Goal: Navigation & Orientation: Find specific page/section

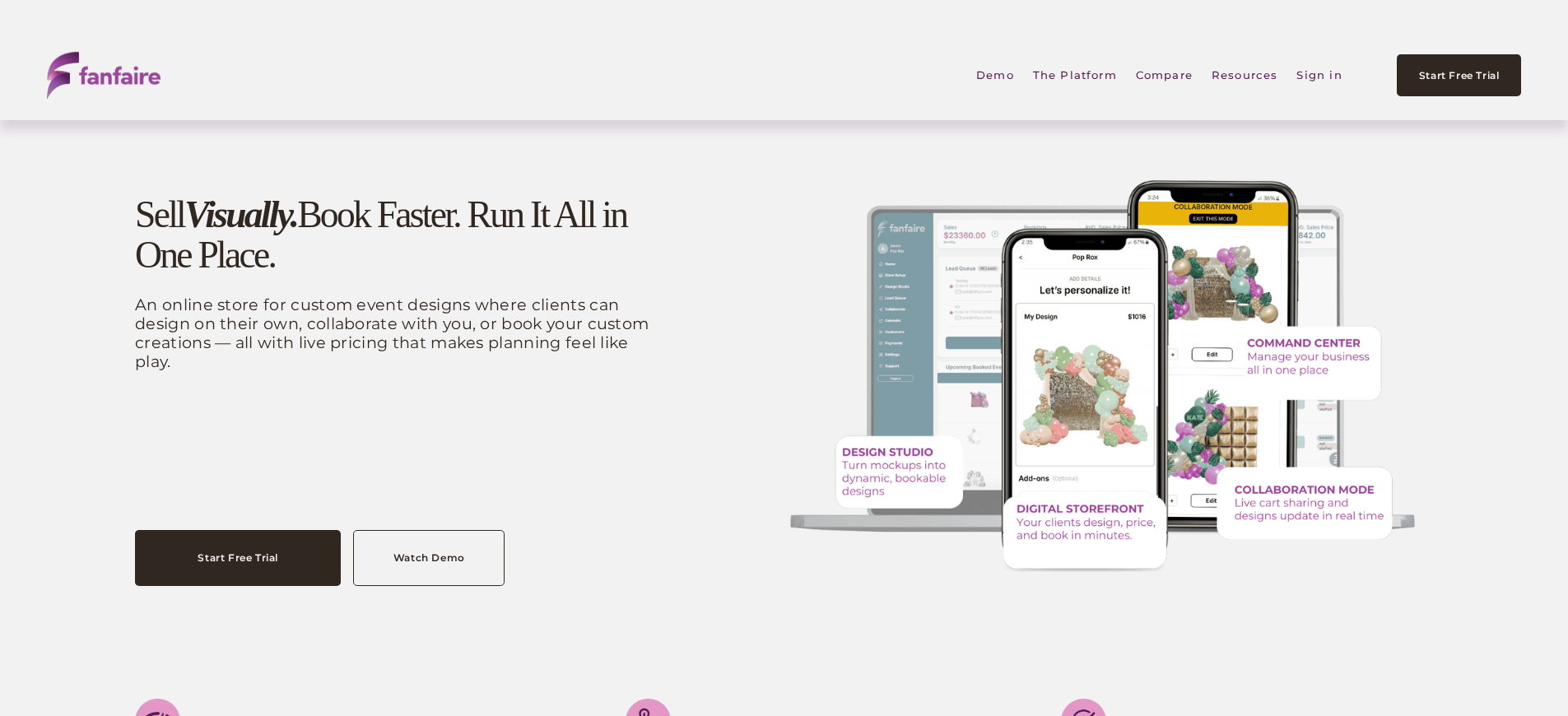
click at [1329, 73] on link "Sign in" at bounding box center [1318, 75] width 45 height 37
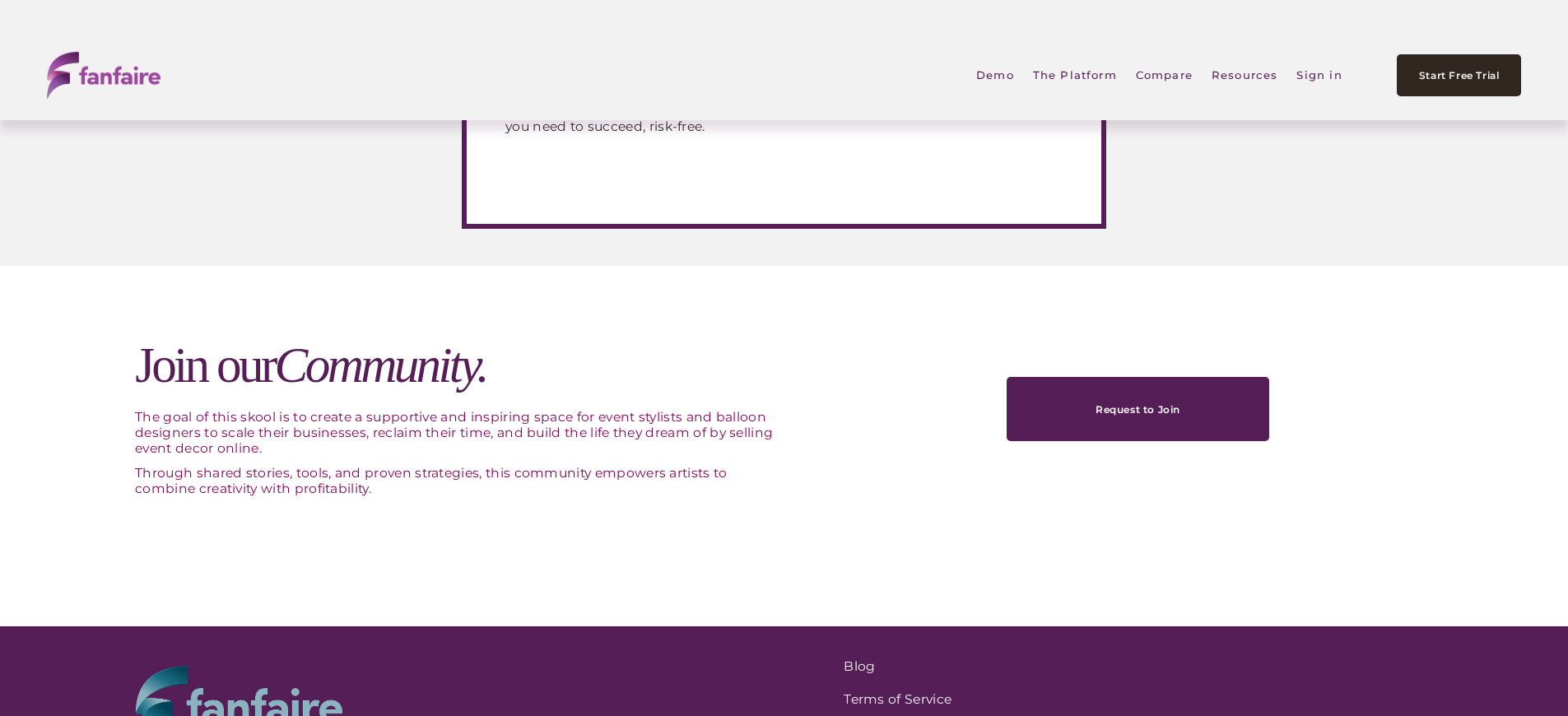
click at [1329, 73] on link "Sign in" at bounding box center [1318, 75] width 45 height 37
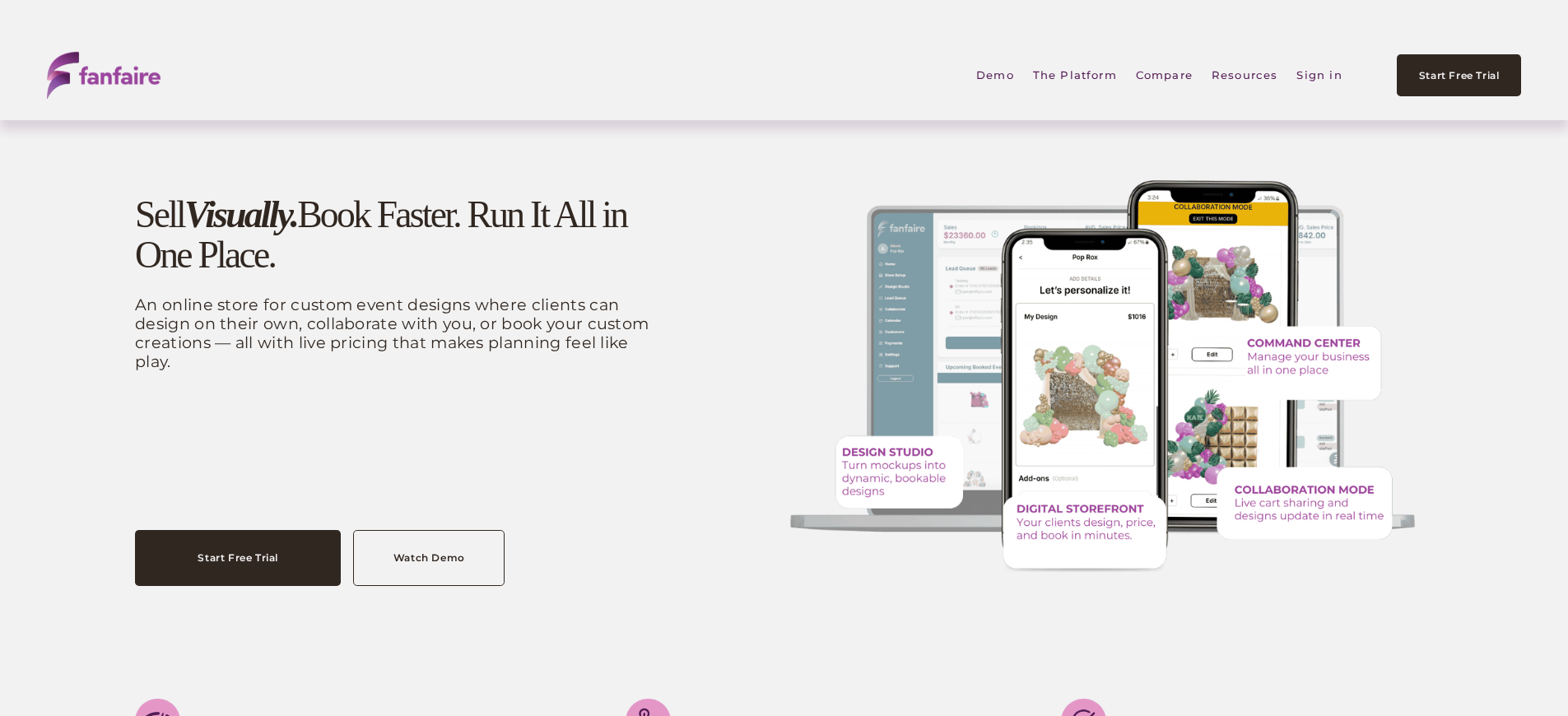
click at [1329, 73] on link "Sign in" at bounding box center [1318, 75] width 45 height 37
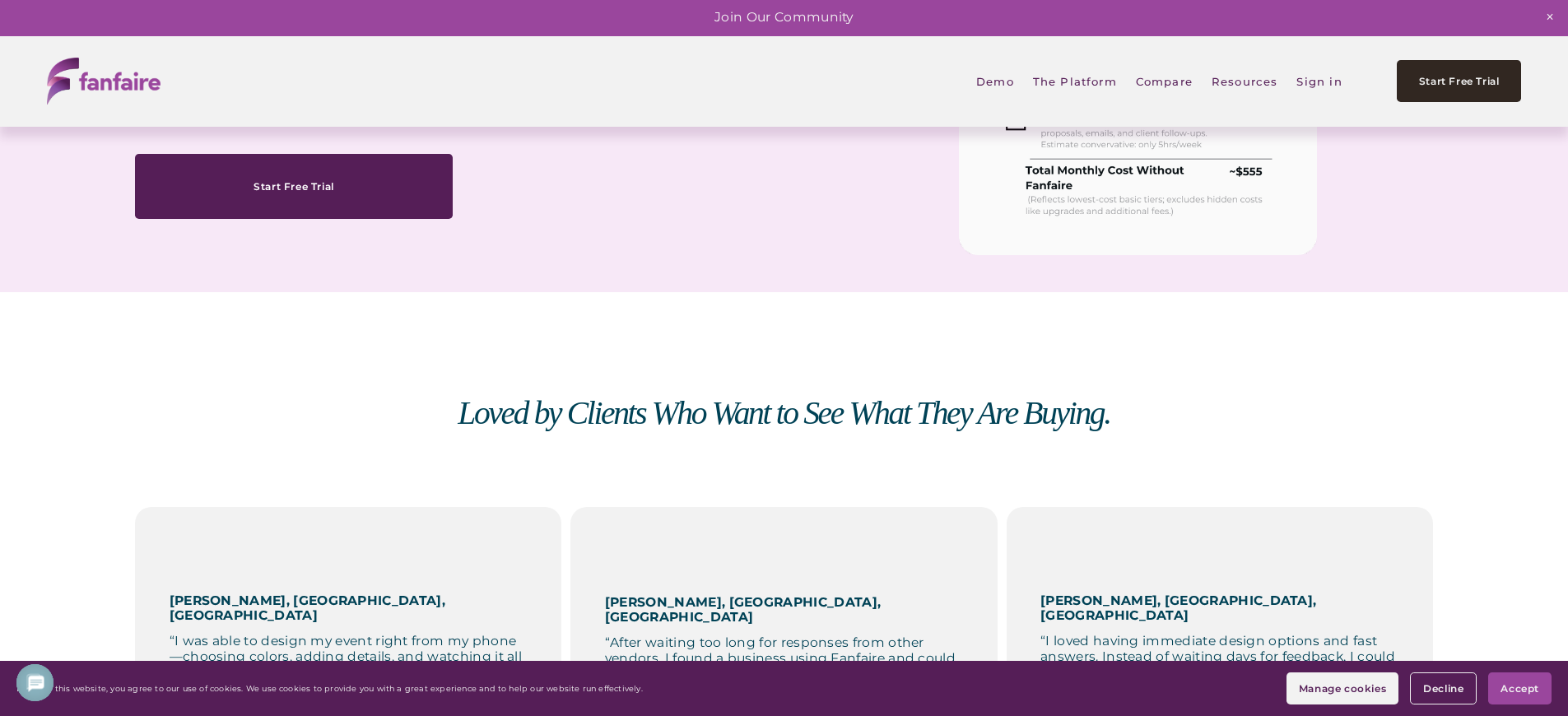
click at [784, 419] on em "Loved by Clients Who Want to See What They Are Buying." at bounding box center [784, 412] width 652 height 36
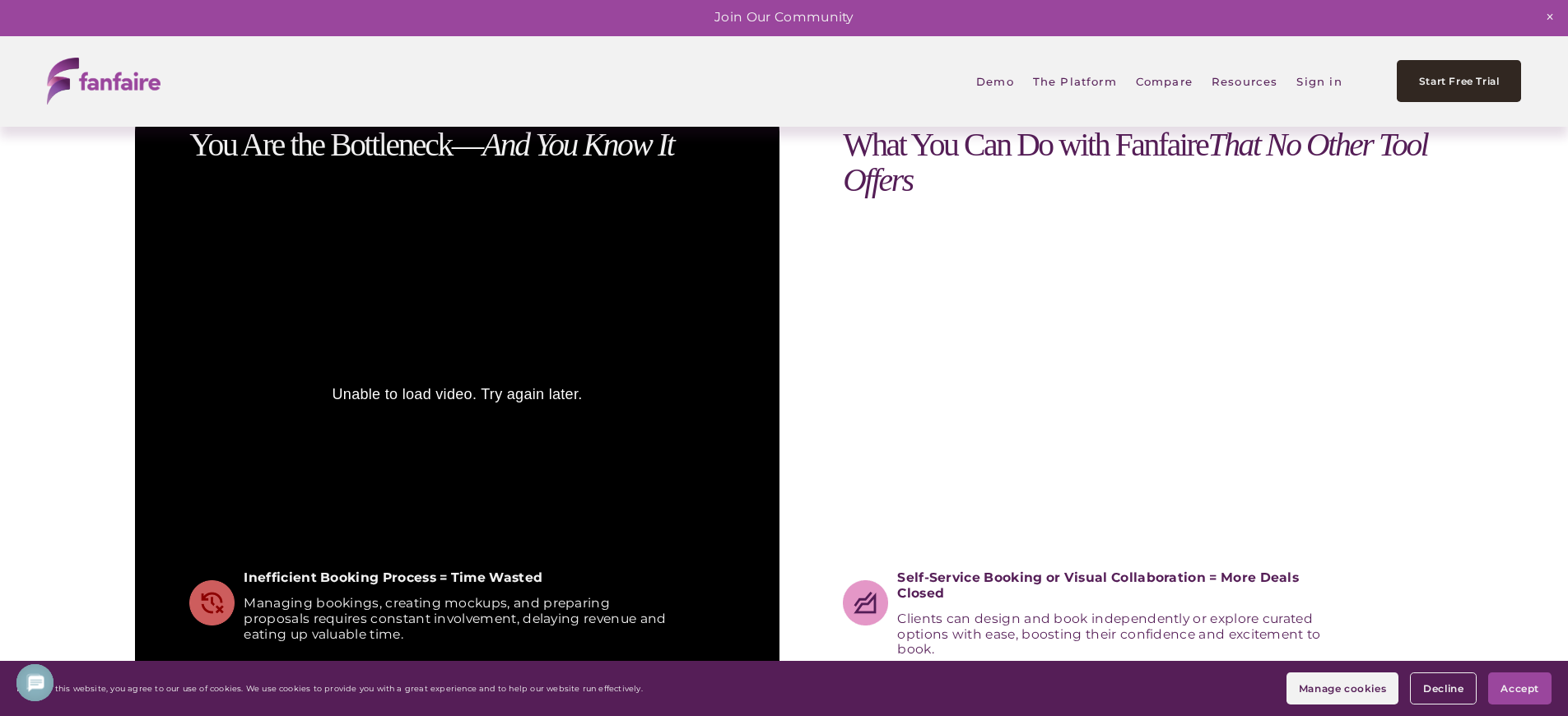
scroll to position [0, 0]
